Goal: Transaction & Acquisition: Purchase product/service

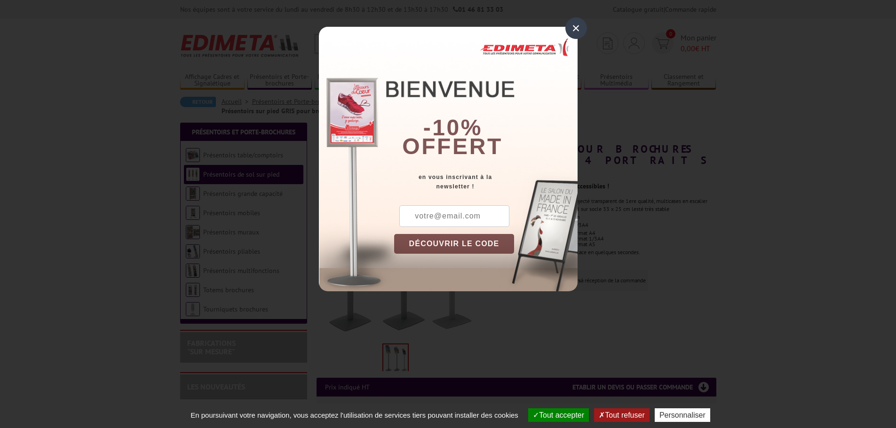
click at [580, 29] on div "×" at bounding box center [576, 28] width 22 height 22
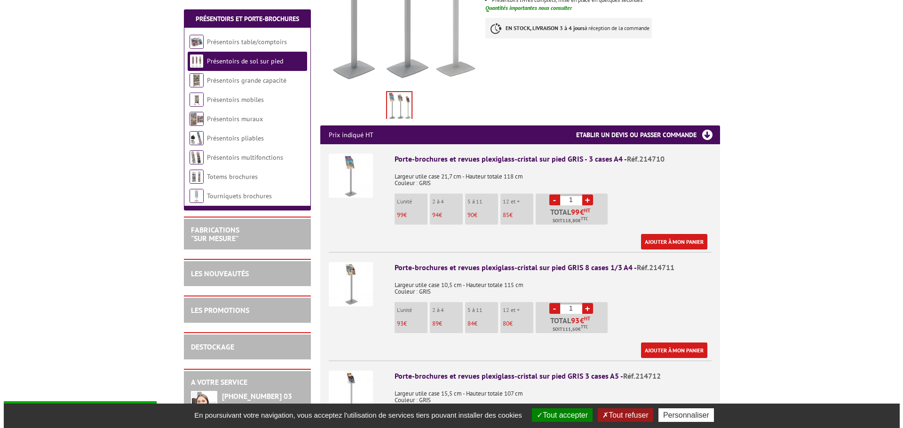
scroll to position [329, 0]
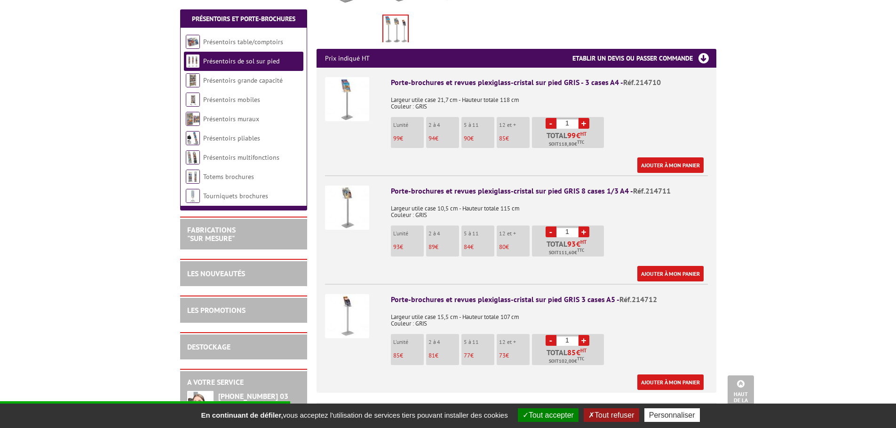
click at [589, 294] on div "Porte-brochures et revues plexiglass-cristal sur pied GRIS 3 cases A5 - Réf.214…" at bounding box center [549, 299] width 317 height 11
click at [355, 307] on img at bounding box center [347, 316] width 44 height 44
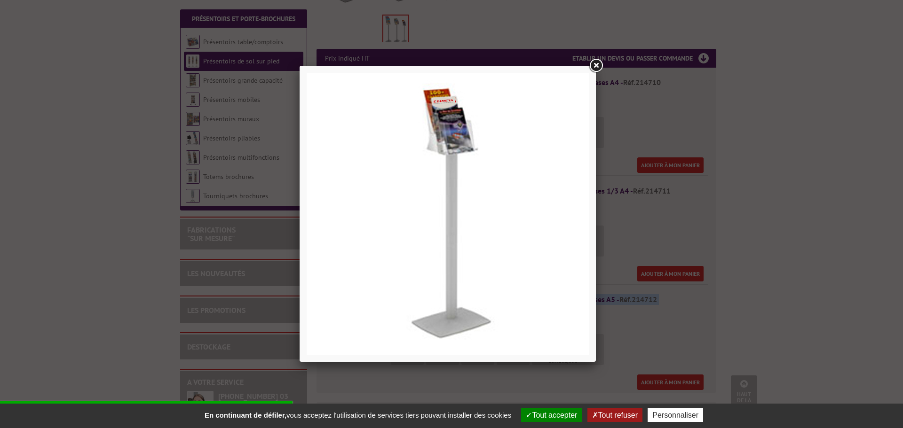
click at [594, 65] on link at bounding box center [595, 65] width 17 height 17
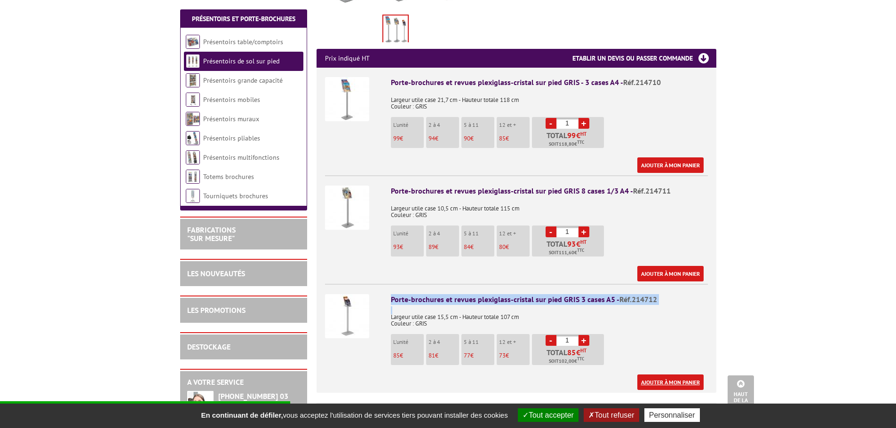
click at [672, 375] on link "Ajouter à mon panier" at bounding box center [670, 383] width 66 height 16
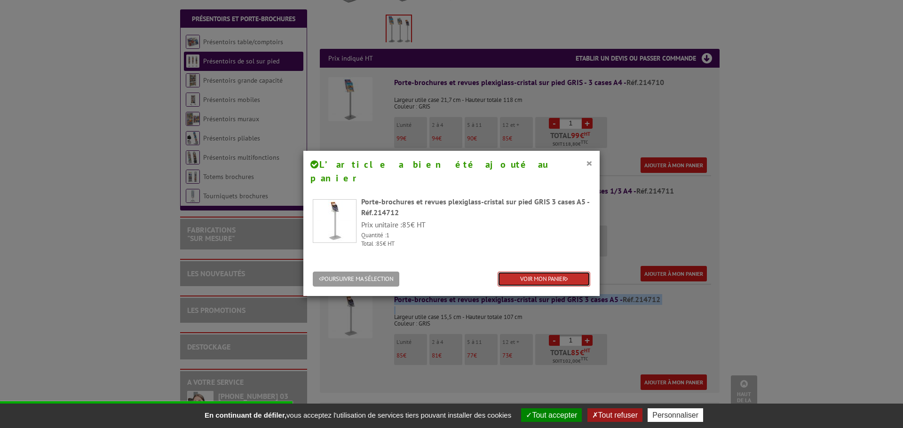
click at [545, 272] on link "VOIR MON PANIER" at bounding box center [543, 280] width 93 height 16
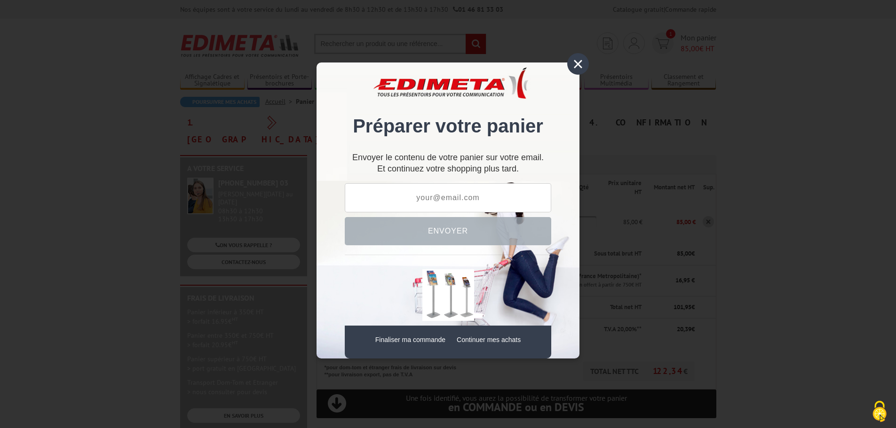
click at [579, 60] on div "×" at bounding box center [578, 64] width 22 height 22
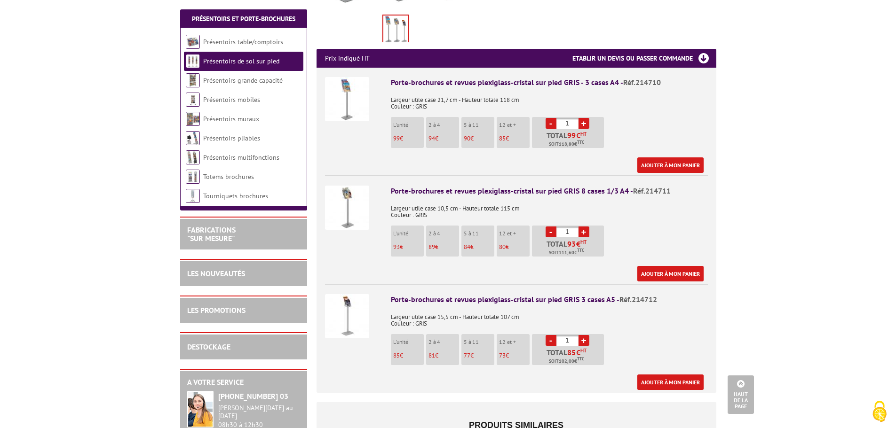
click at [345, 302] on img at bounding box center [347, 316] width 44 height 44
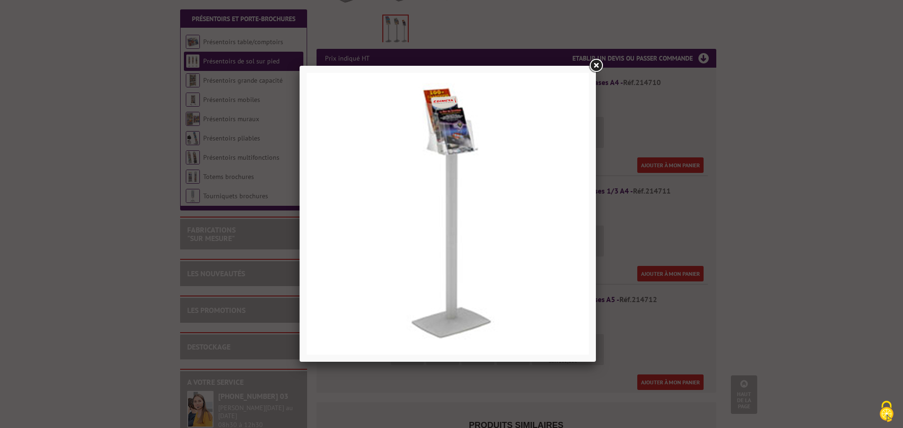
click at [594, 64] on link at bounding box center [595, 65] width 17 height 17
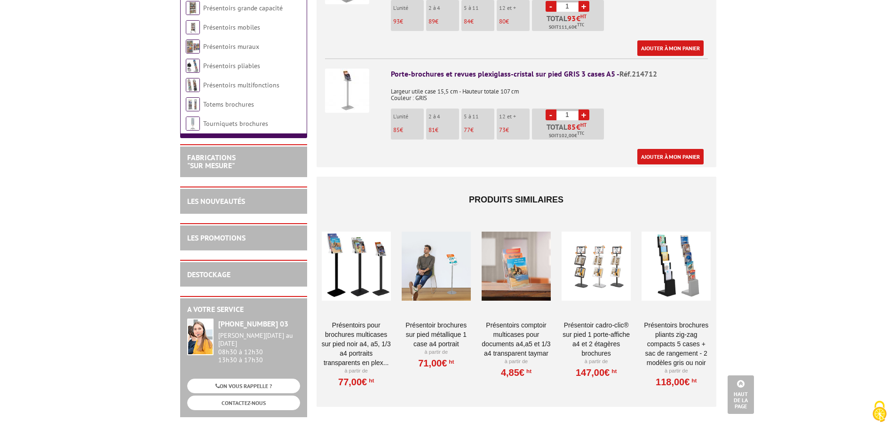
scroll to position [564, 0]
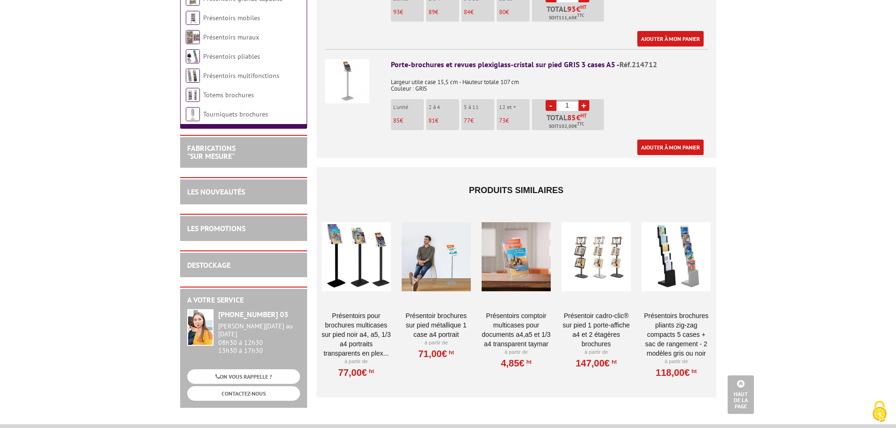
click at [364, 273] on div at bounding box center [356, 257] width 69 height 94
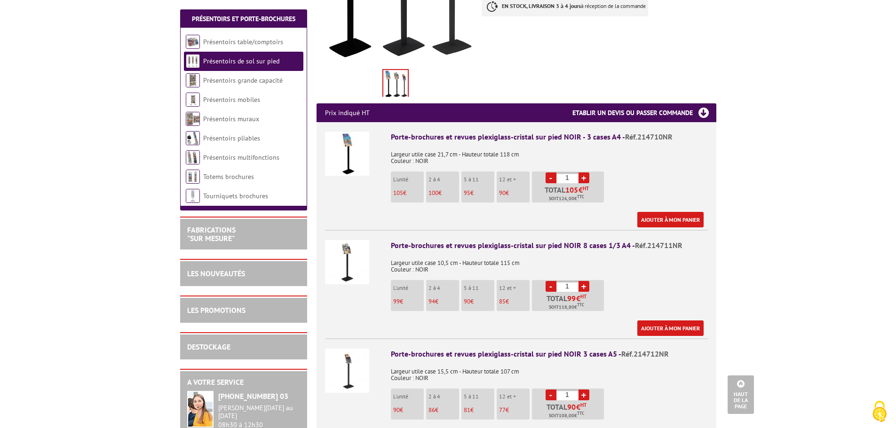
scroll to position [564, 0]
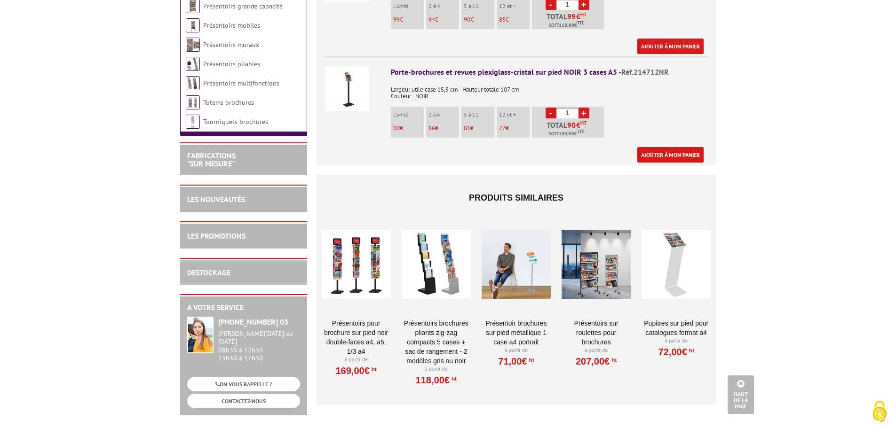
click at [347, 80] on img at bounding box center [347, 89] width 44 height 44
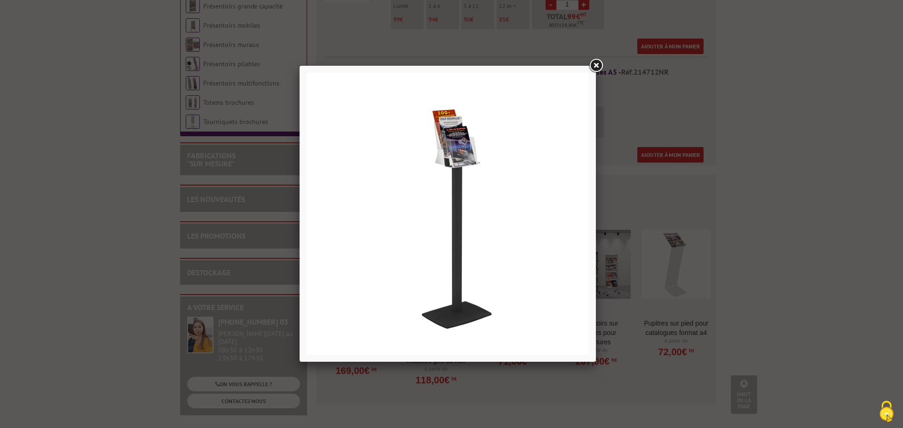
click at [598, 68] on link at bounding box center [595, 65] width 17 height 17
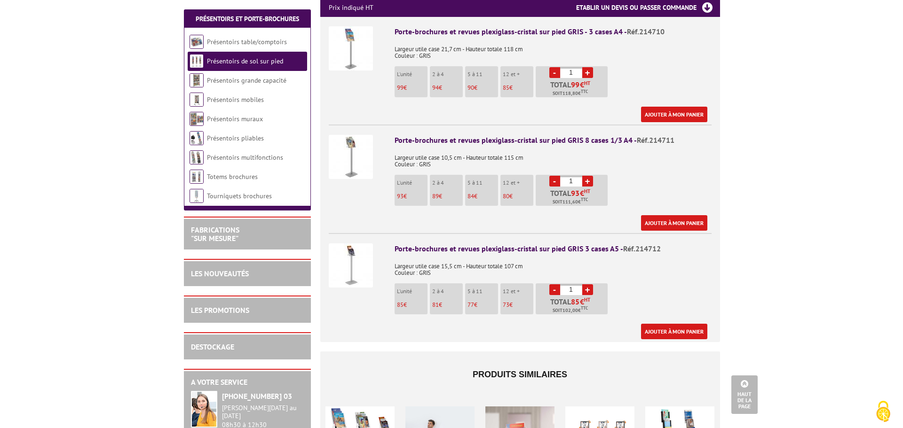
scroll to position [376, 0]
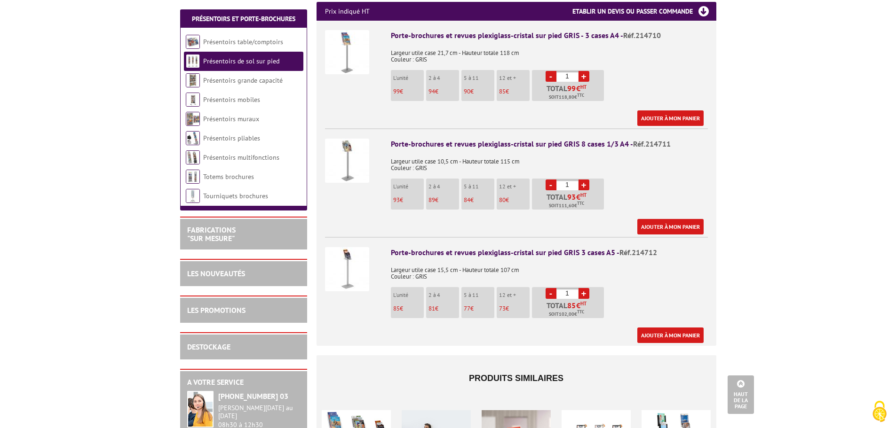
click at [348, 253] on img at bounding box center [347, 269] width 44 height 44
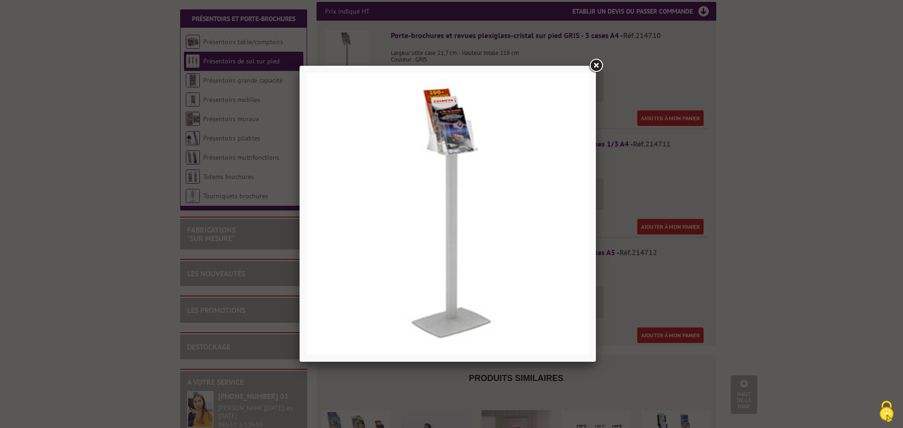
click at [597, 62] on link at bounding box center [595, 65] width 17 height 17
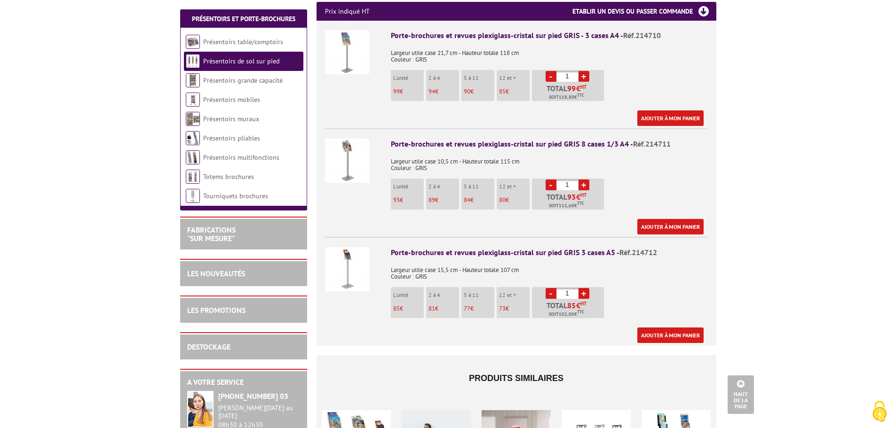
click at [360, 257] on img at bounding box center [347, 269] width 44 height 44
